Goal: Task Accomplishment & Management: Manage account settings

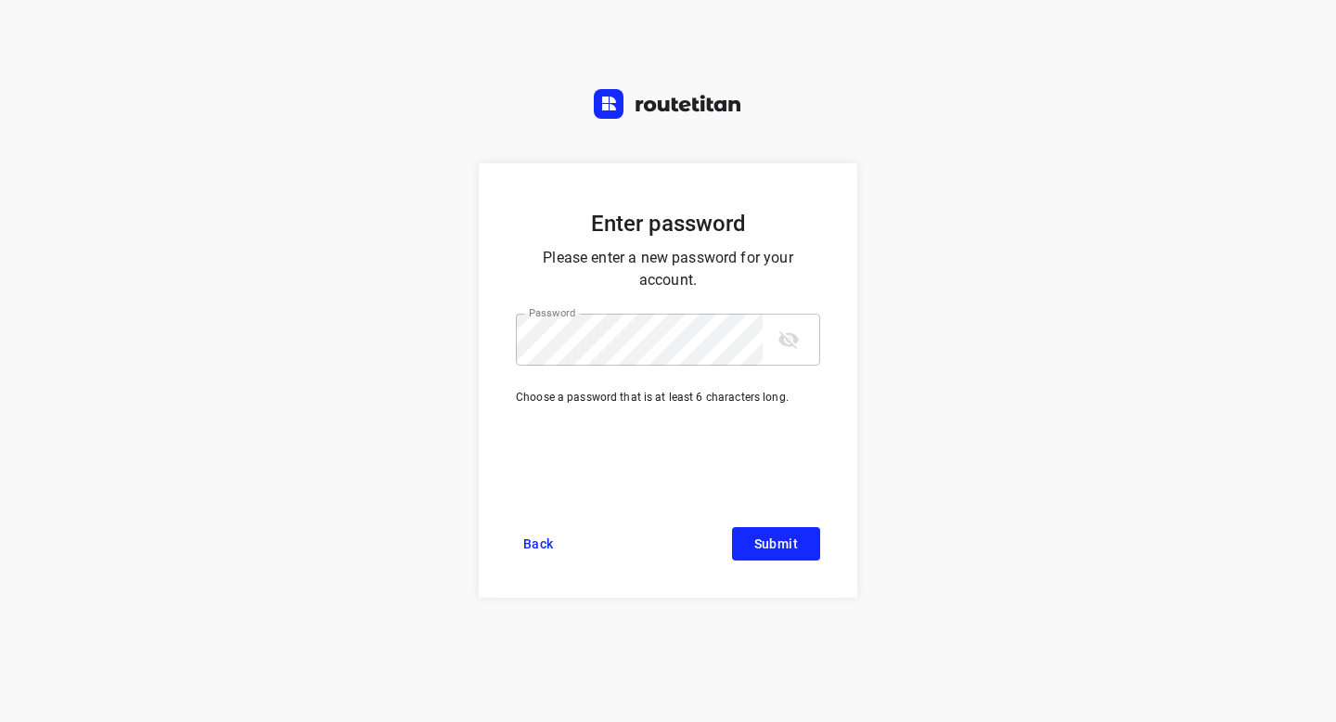
click at [785, 345] on icon "toggle password visibility" at bounding box center [789, 340] width 22 height 22
click at [779, 533] on button "Submit" at bounding box center [776, 543] width 88 height 33
click at [760, 538] on span "Submit" at bounding box center [777, 543] width 44 height 15
click at [983, 378] on div "Enter password Please enter a new password for your account. Password Password …" at bounding box center [668, 361] width 1336 height 722
click at [537, 541] on span "Back" at bounding box center [538, 543] width 31 height 15
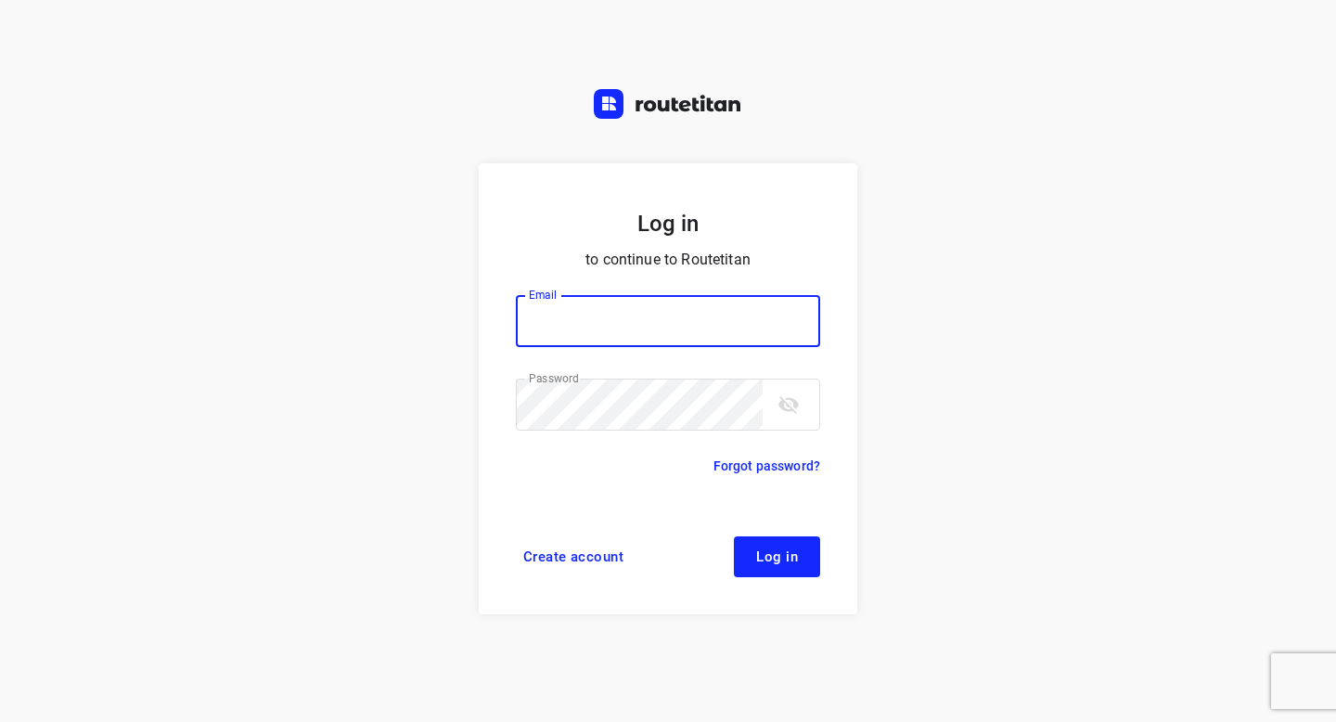
click at [592, 299] on input "email" at bounding box center [668, 321] width 304 height 52
type input "[EMAIL_ADDRESS][DOMAIN_NAME]"
click at [780, 559] on span "Log in" at bounding box center [777, 556] width 42 height 15
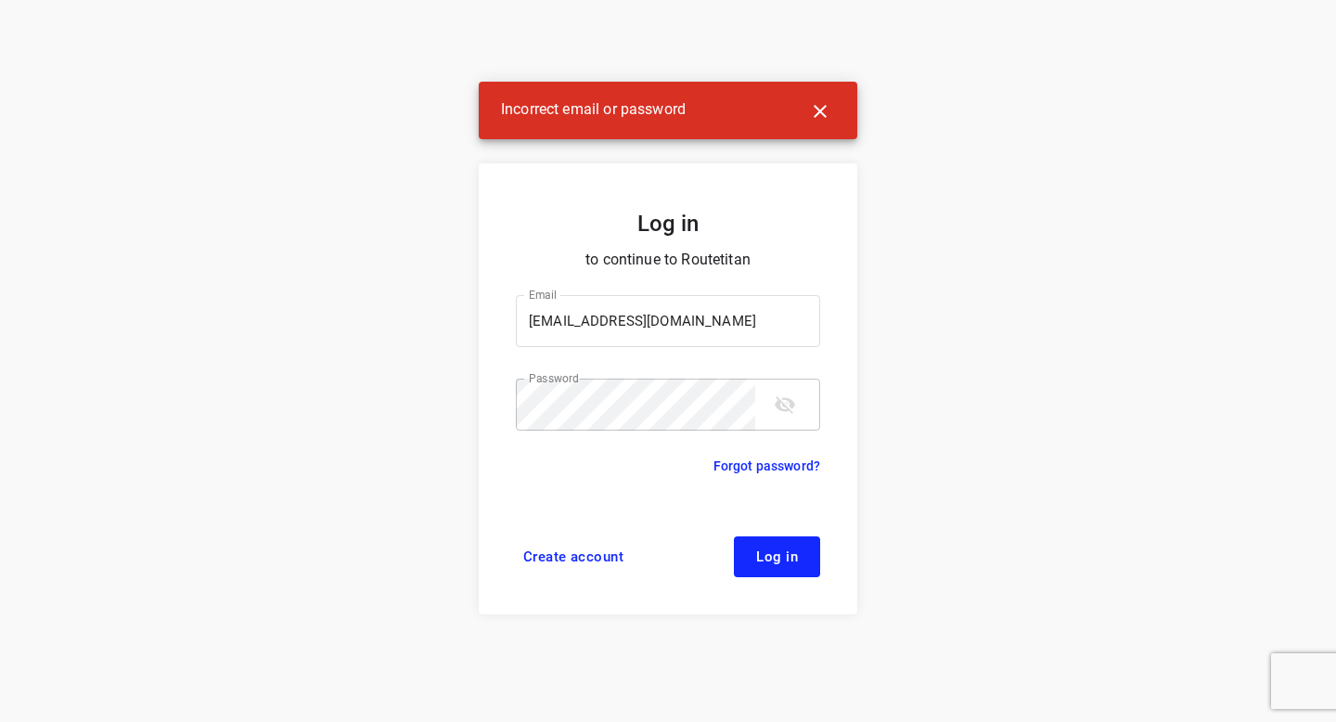
click at [776, 402] on icon "toggle password visibility" at bounding box center [785, 404] width 22 height 22
click at [742, 469] on link "Forgot password?" at bounding box center [767, 466] width 107 height 22
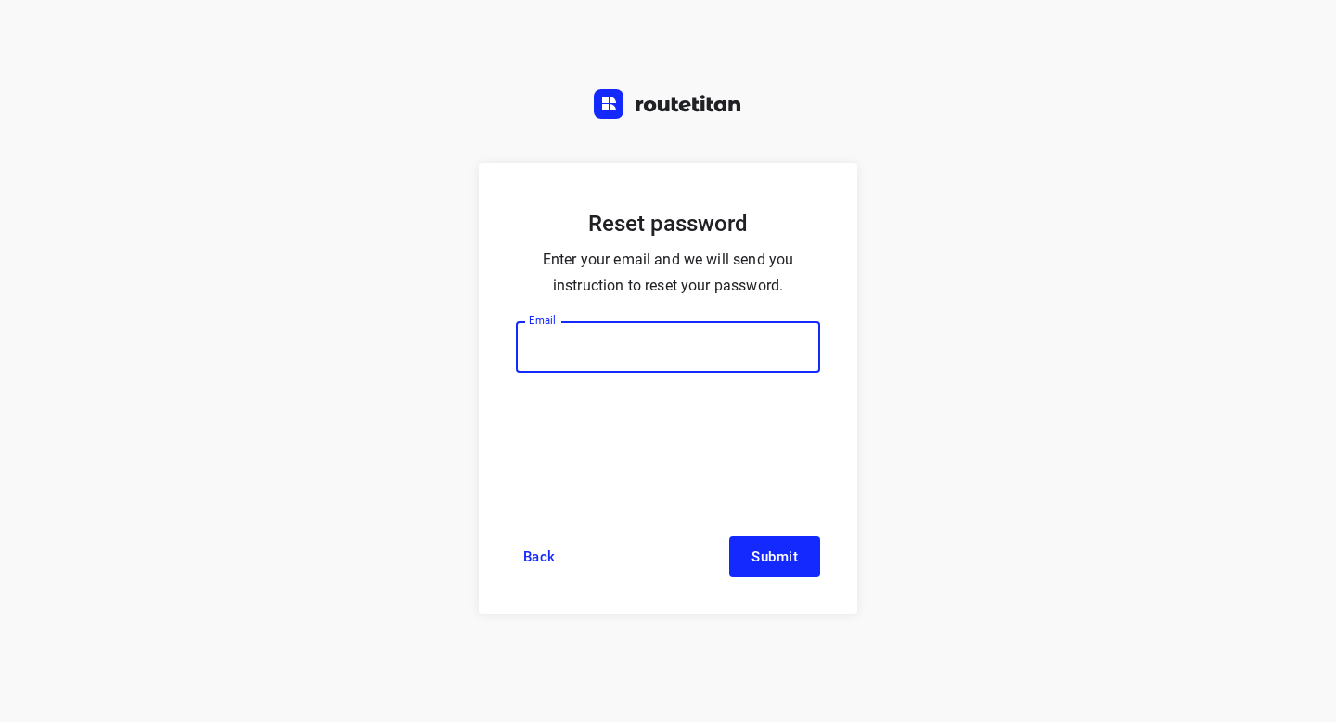
click at [718, 330] on input "email" at bounding box center [668, 347] width 304 height 52
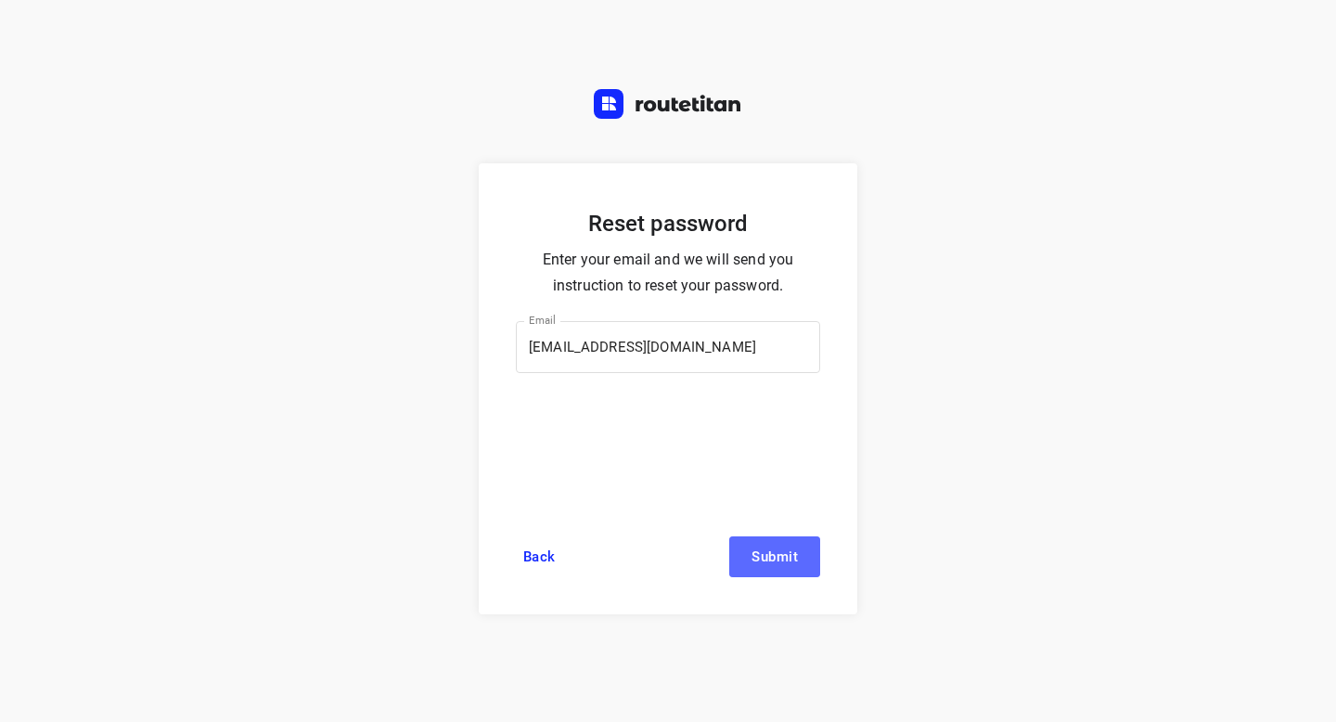
click at [761, 556] on span "Submit" at bounding box center [775, 556] width 46 height 15
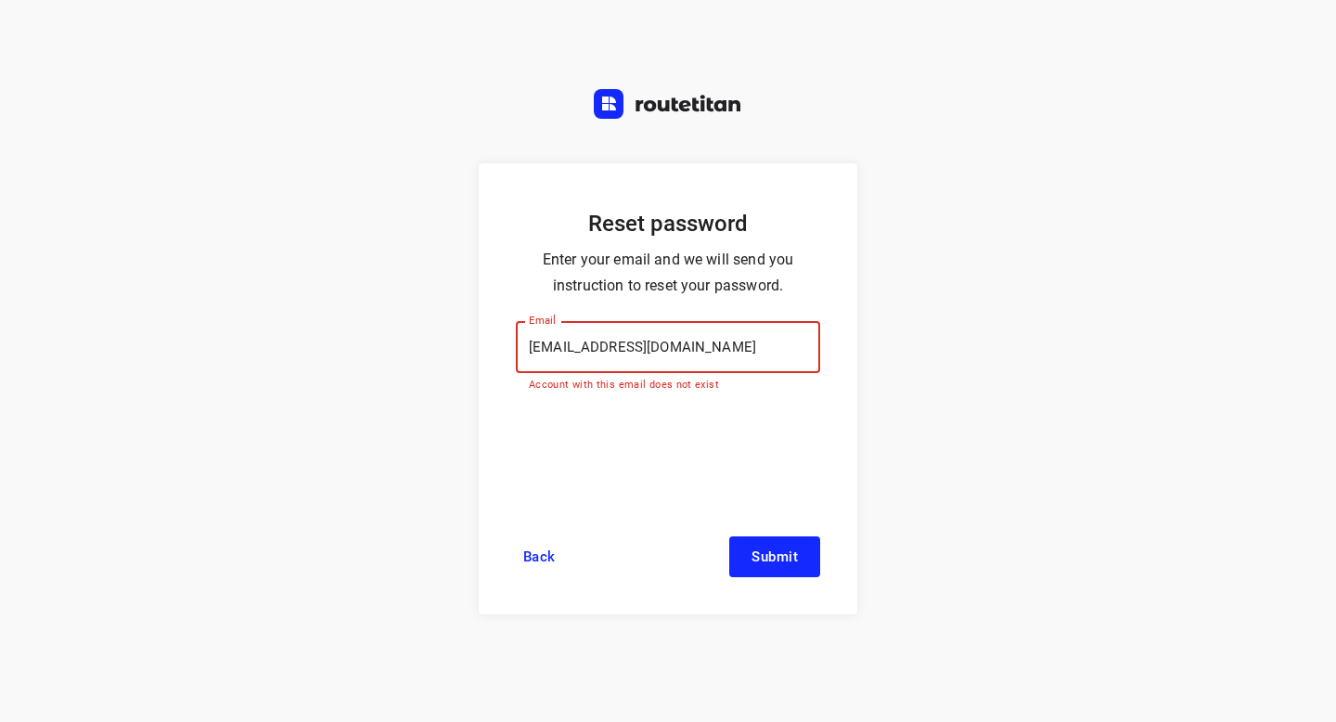
drag, startPoint x: 729, startPoint y: 328, endPoint x: 419, endPoint y: 332, distance: 309.1
click at [419, 332] on div "Reset password Enter your email and we will send you instruction to reset your …" at bounding box center [668, 361] width 1336 height 722
click at [718, 335] on input "[EMAIL_ADDRESS][DOMAIN_NAME]" at bounding box center [668, 347] width 304 height 52
click at [714, 345] on input "[EMAIL_ADDRESS][DOMAIN_NAME]" at bounding box center [668, 347] width 304 height 52
drag, startPoint x: 714, startPoint y: 345, endPoint x: 418, endPoint y: 342, distance: 296.1
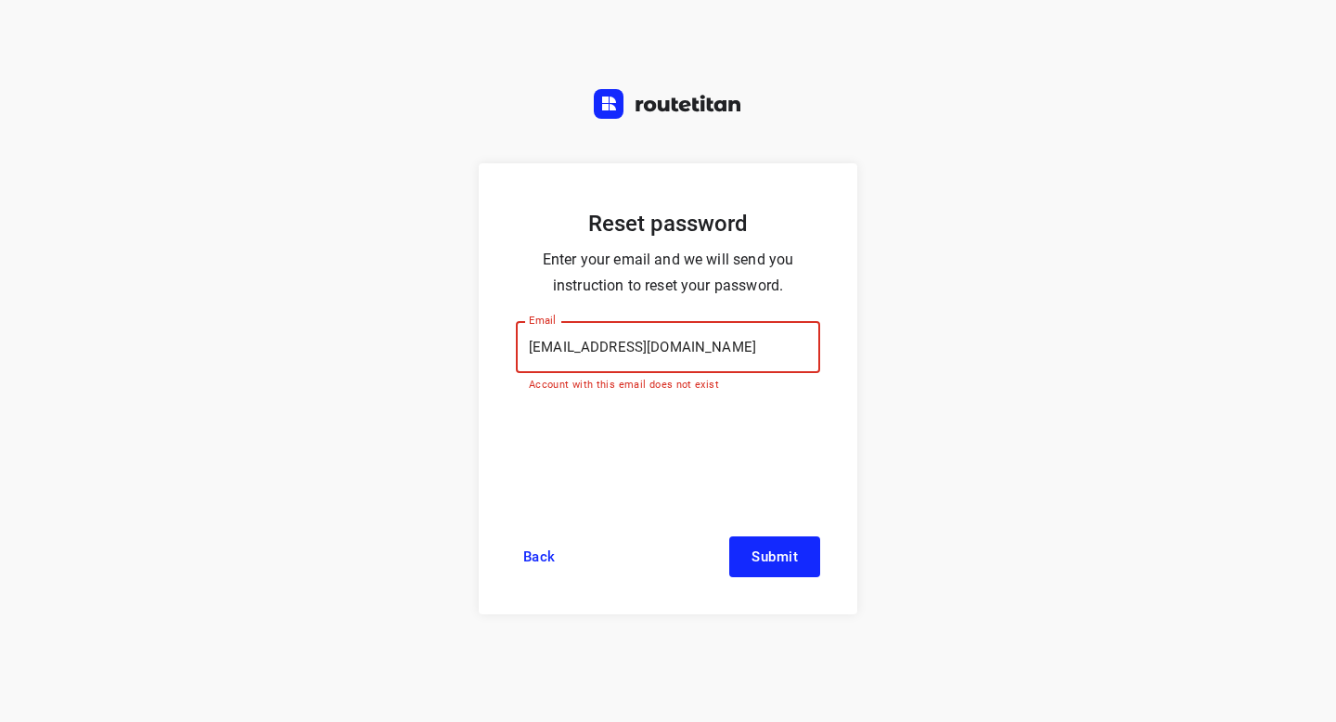
click at [418, 342] on div "Reset password Enter your email and we will send you instruction to reset your …" at bounding box center [668, 361] width 1336 height 722
type input "[EMAIL_ADDRESS][DOMAIN_NAME]"
click at [537, 561] on span "Back" at bounding box center [539, 556] width 32 height 15
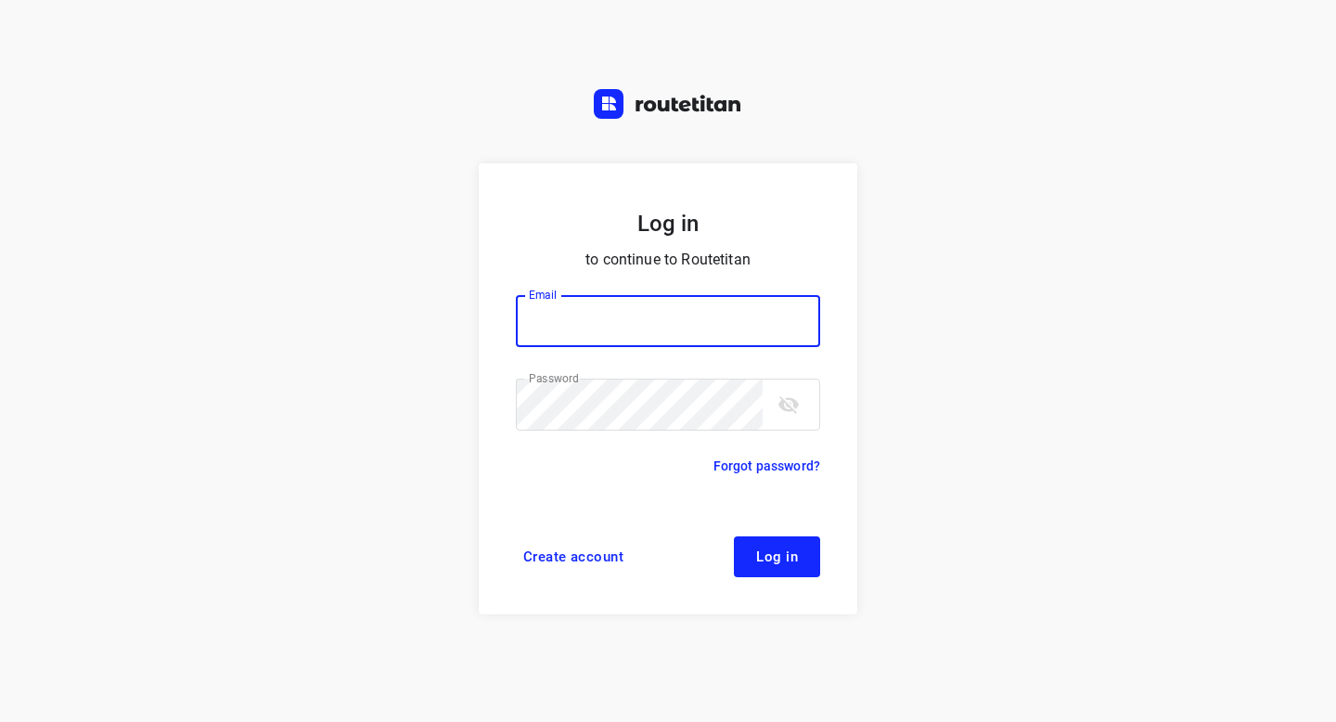
click at [641, 319] on input "email" at bounding box center [668, 321] width 304 height 52
type input "[EMAIL_ADDRESS][DOMAIN_NAME]"
click at [800, 399] on button "toggle password visibility" at bounding box center [788, 404] width 37 height 37
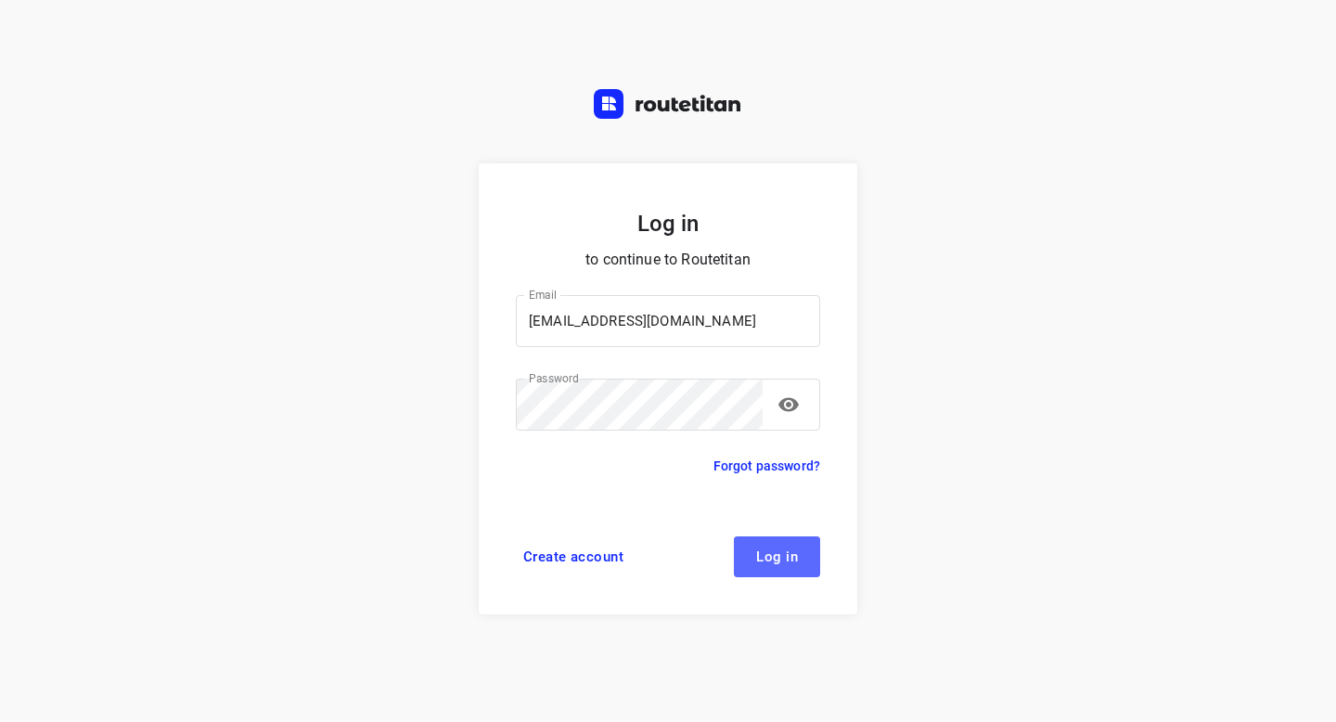
click at [786, 553] on span "Log in" at bounding box center [777, 556] width 42 height 15
